Goal: Find specific page/section: Find specific page/section

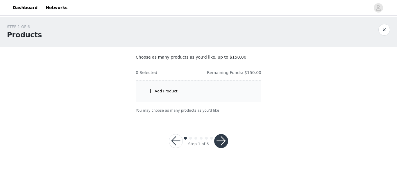
click at [204, 95] on div "Add Product" at bounding box center [199, 91] width 126 height 22
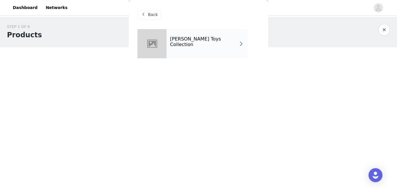
click at [208, 41] on h4 "[PERSON_NAME] Toys Collection" at bounding box center [204, 41] width 69 height 11
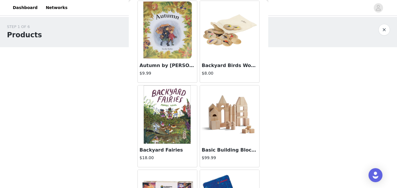
scroll to position [462, 0]
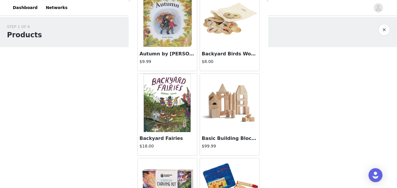
click at [230, 113] on img at bounding box center [230, 103] width 58 height 58
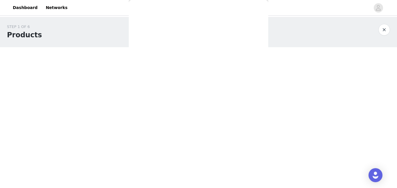
scroll to position [0, 0]
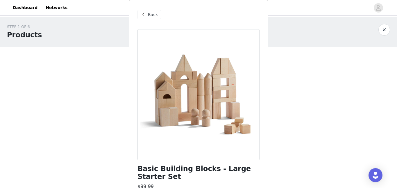
click at [157, 14] on div "Back" at bounding box center [150, 14] width 24 height 9
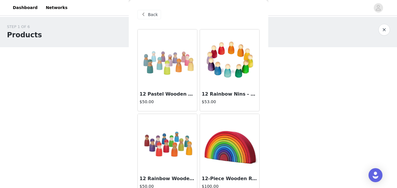
click at [157, 14] on div "Back" at bounding box center [150, 14] width 24 height 9
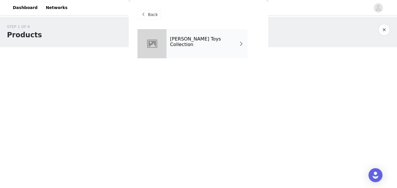
click at [157, 15] on div "Back" at bounding box center [150, 14] width 24 height 9
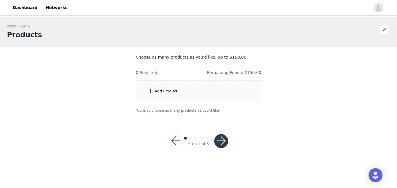
click at [229, 175] on body "Dashboard Networks STEP 1 OF 6 Products Choose as many products as you'd like, …" at bounding box center [198, 94] width 397 height 188
click at [235, 97] on div "Add Product" at bounding box center [199, 91] width 126 height 22
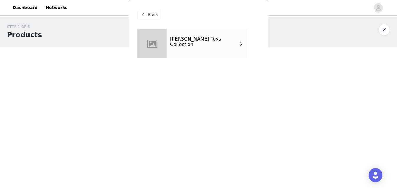
click at [213, 19] on div "Back" at bounding box center [199, 14] width 122 height 29
click at [216, 44] on h4 "[PERSON_NAME] Toys Collection" at bounding box center [204, 41] width 69 height 11
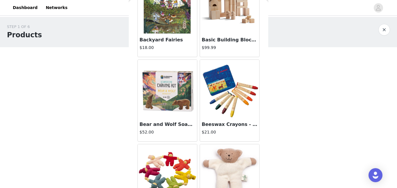
scroll to position [703, 0]
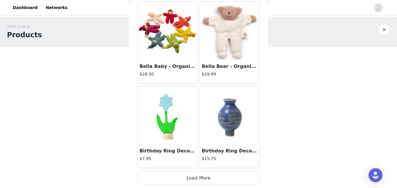
click at [238, 173] on button "Load More" at bounding box center [199, 178] width 122 height 14
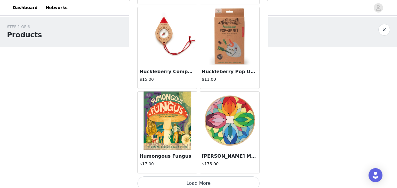
scroll to position [1546, 0]
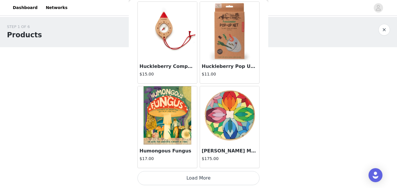
click at [229, 177] on button "Load More" at bounding box center [199, 178] width 122 height 14
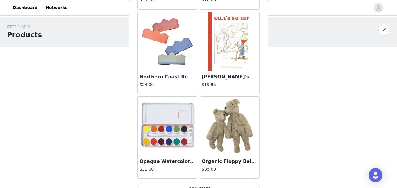
scroll to position [2390, 0]
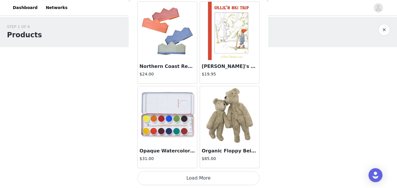
click at [235, 174] on button "Load More" at bounding box center [199, 178] width 122 height 14
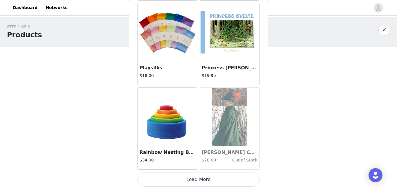
scroll to position [3234, 0]
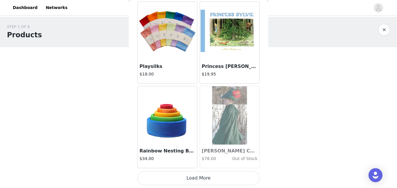
click at [246, 177] on button "Load More" at bounding box center [199, 178] width 122 height 14
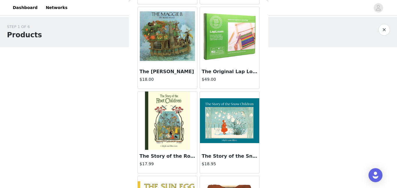
scroll to position [4078, 0]
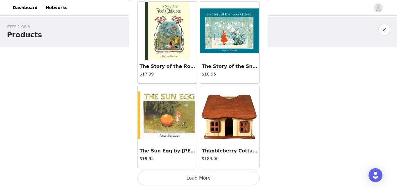
click at [229, 184] on button "Load More" at bounding box center [199, 178] width 122 height 14
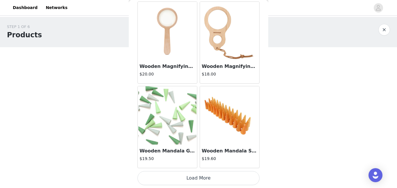
click at [243, 181] on button "Load More" at bounding box center [199, 178] width 122 height 14
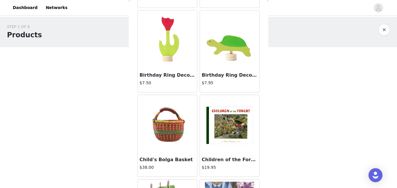
scroll to position [853, 0]
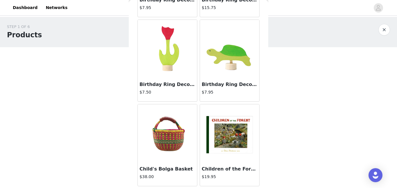
click at [264, 67] on div "Back 12 Pastel Wooden Peg Dolls $50.00 12 Rainbow Nins - Wooden Peg People $53.…" at bounding box center [199, 94] width 140 height 188
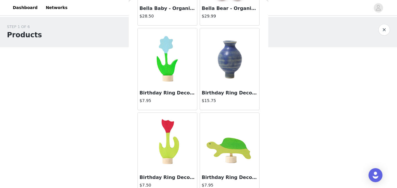
scroll to position [925, 0]
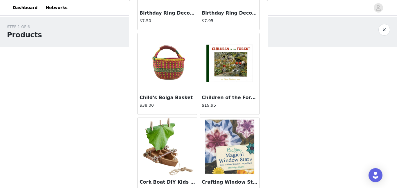
drag, startPoint x: 269, startPoint y: 37, endPoint x: 269, endPoint y: 34, distance: 3.2
click at [269, 34] on div "STEP 1 OF 6 Products" at bounding box center [193, 32] width 372 height 16
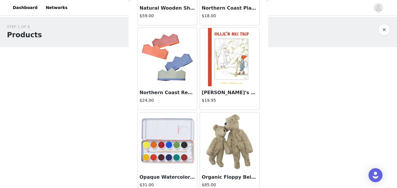
scroll to position [2373, 0]
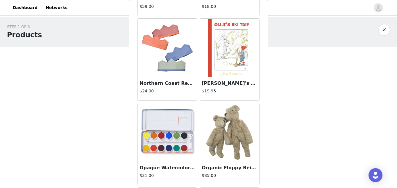
click at [269, 107] on div "STEP 1 OF 6 Products Choose as many products as you'd like, up to $150.00. 0 Se…" at bounding box center [198, 68] width 397 height 103
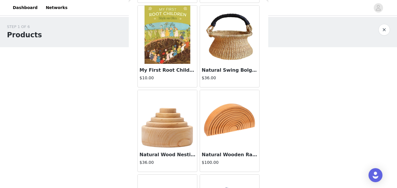
scroll to position [1969, 0]
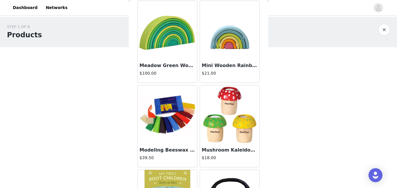
click at [269, 98] on div "STEP 1 OF 6 Products Choose as many products as you'd like, up to $150.00. 0 Se…" at bounding box center [198, 68] width 397 height 103
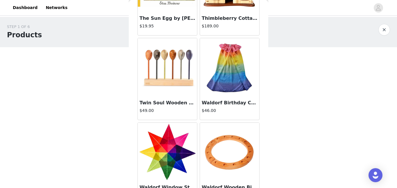
scroll to position [4374, 0]
